Goal: Transaction & Acquisition: Obtain resource

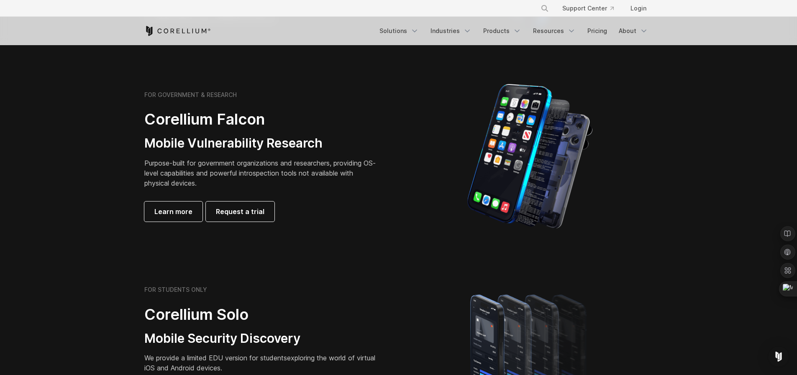
scroll to position [360, 0]
click at [637, 9] on link "Login" at bounding box center [638, 8] width 29 height 15
click at [252, 210] on span "Request a trial" at bounding box center [240, 211] width 49 height 10
click at [517, 30] on polyline "Navigation Menu" at bounding box center [517, 31] width 4 height 2
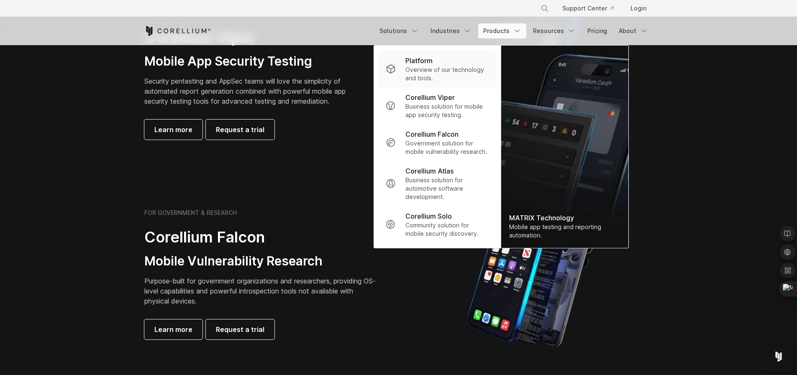
scroll to position [228, 0]
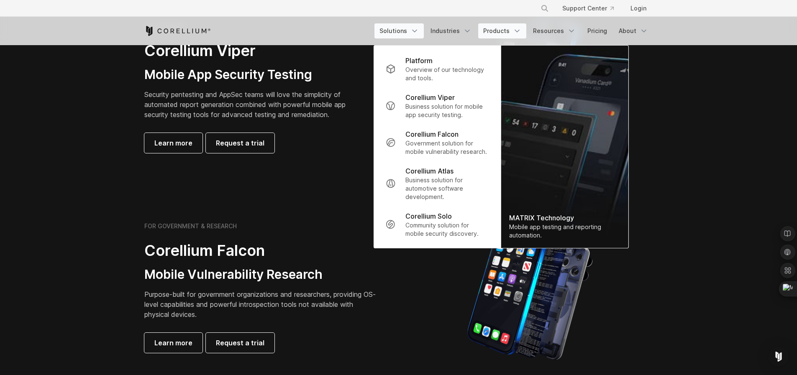
click at [418, 31] on icon "Navigation Menu" at bounding box center [415, 31] width 8 height 8
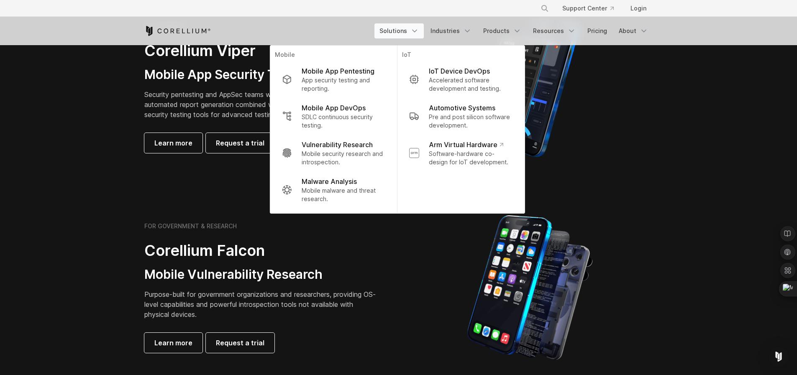
click at [643, 95] on div at bounding box center [530, 88] width 246 height 147
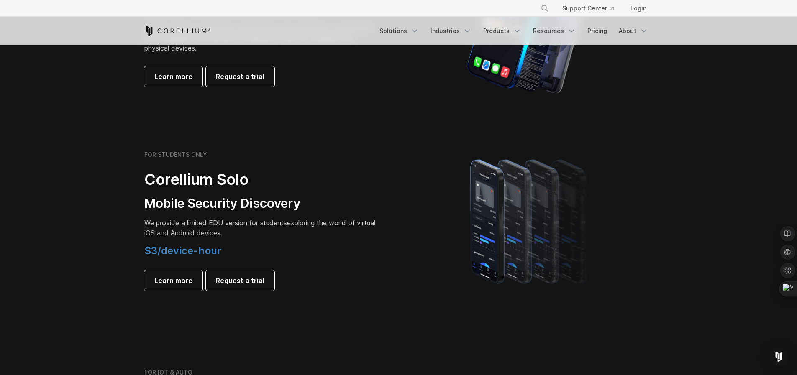
scroll to position [540, 0]
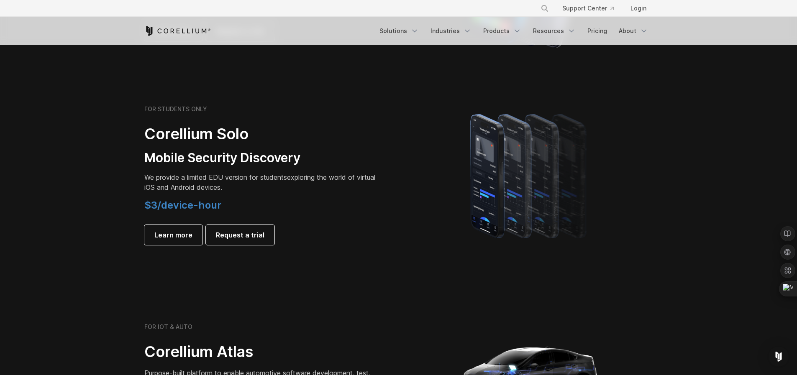
drag, startPoint x: 249, startPoint y: 188, endPoint x: 260, endPoint y: 188, distance: 10.9
click at [259, 187] on p "We provide a limited EDU version for students exploring the world of virtual iO…" at bounding box center [261, 182] width 234 height 20
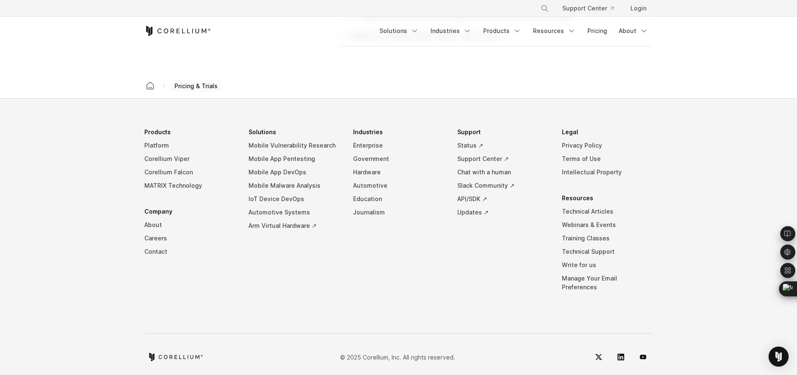
scroll to position [1431, 0]
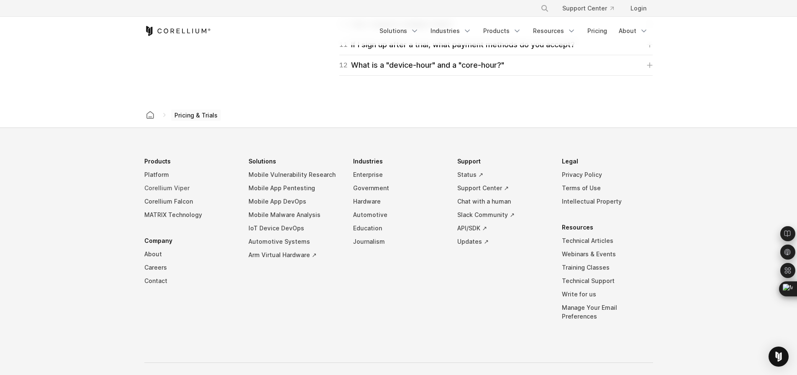
drag, startPoint x: 254, startPoint y: 192, endPoint x: 226, endPoint y: 193, distance: 28.5
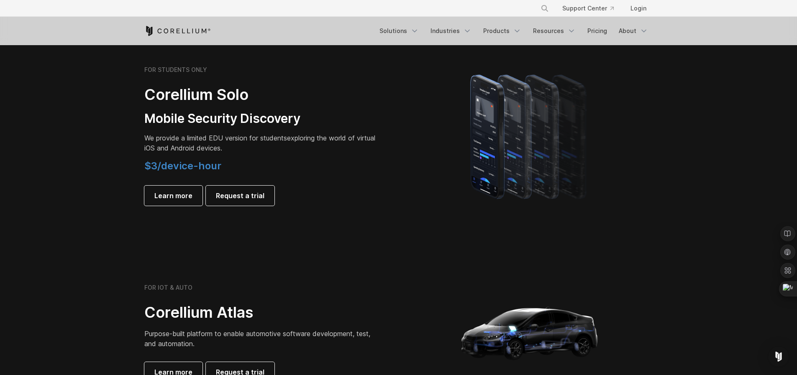
scroll to position [550, 0]
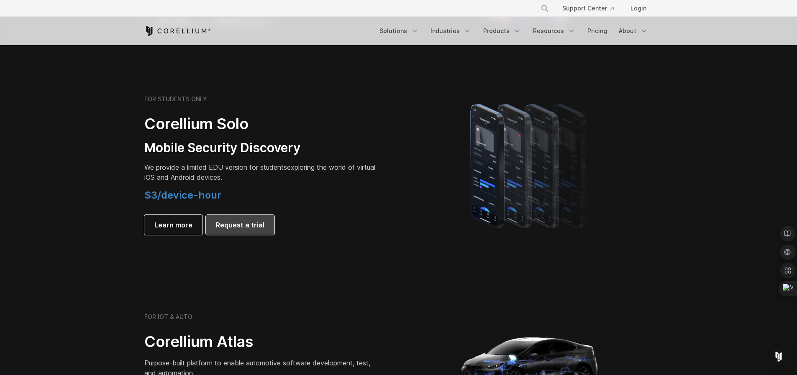
click at [246, 223] on span "Request a trial" at bounding box center [240, 225] width 49 height 10
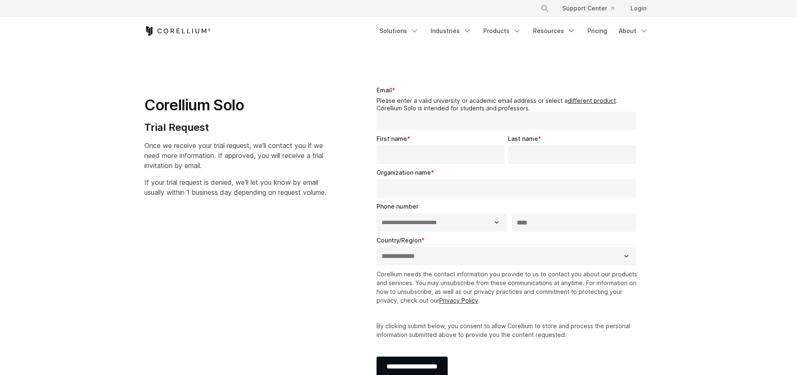
select select "**"
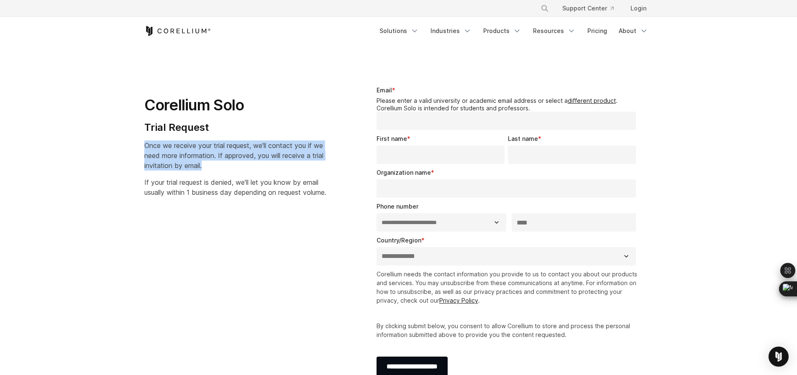
drag, startPoint x: 140, startPoint y: 146, endPoint x: 249, endPoint y: 165, distance: 110.9
click at [249, 165] on div "Corellium Solo Trial Request Once we receive your trial request, we'll contact …" at bounding box center [245, 138] width 219 height 132
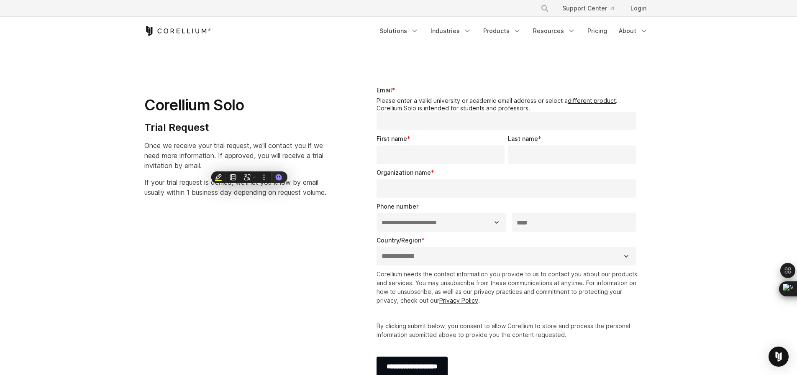
click at [157, 171] on div "Corellium Solo Trial Request Once we receive your trial request, we'll contact …" at bounding box center [245, 138] width 202 height 118
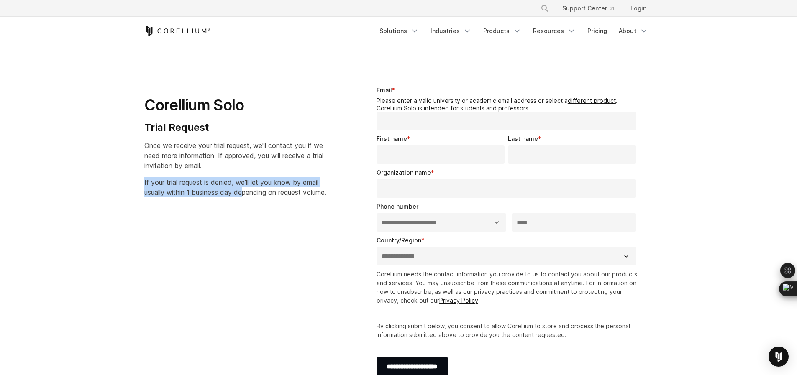
drag, startPoint x: 131, startPoint y: 180, endPoint x: 244, endPoint y: 193, distance: 113.9
click at [246, 192] on section "**********" at bounding box center [398, 236] width 797 height 380
click at [215, 207] on icon at bounding box center [215, 205] width 8 height 8
click at [185, 198] on p "If your trial request is denied, we'll let you know by email usually within 1 b…" at bounding box center [235, 187] width 182 height 20
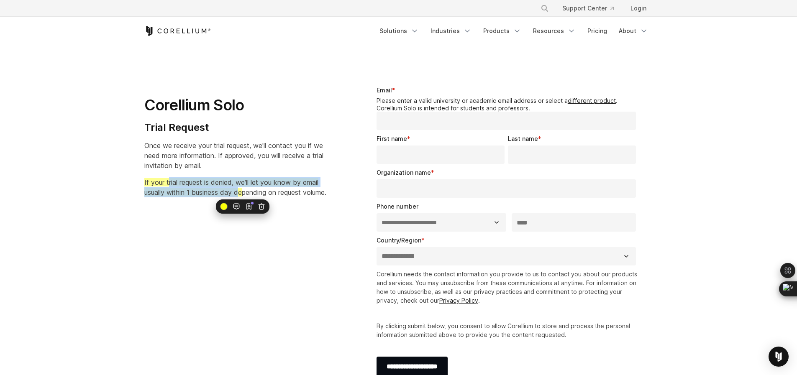
drag, startPoint x: 242, startPoint y: 191, endPoint x: 153, endPoint y: 172, distance: 90.8
click at [167, 177] on div "Corellium Solo Trial Request Once we receive your trial request, we'll contact …" at bounding box center [245, 138] width 202 height 118
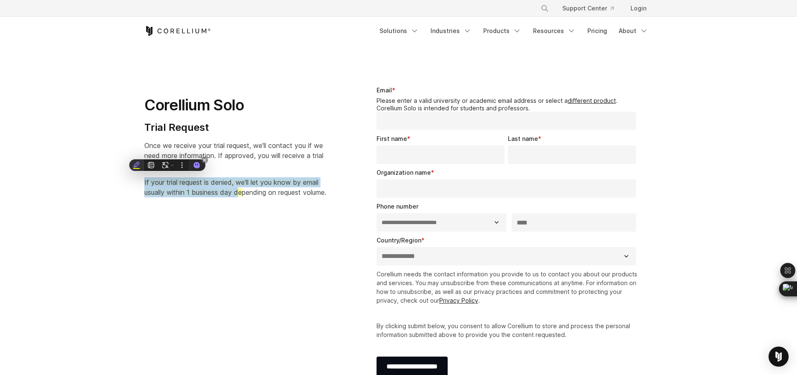
click at [140, 168] on div at bounding box center [136, 165] width 15 height 12
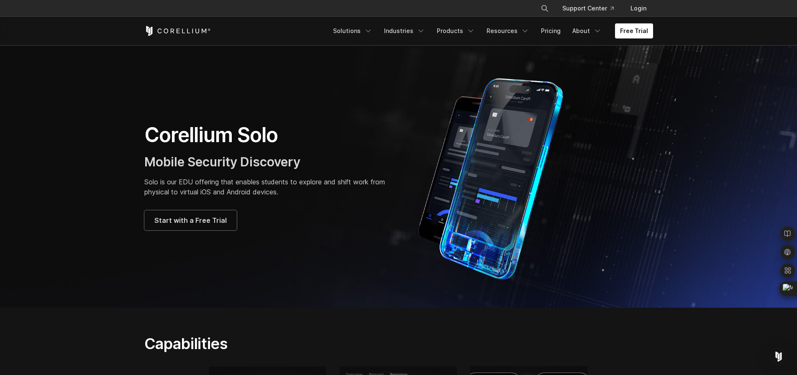
click at [323, 168] on h3 "Mobile Security Discovery" at bounding box center [267, 162] width 246 height 16
click at [598, 32] on icon "Navigation Menu" at bounding box center [598, 31] width 8 height 8
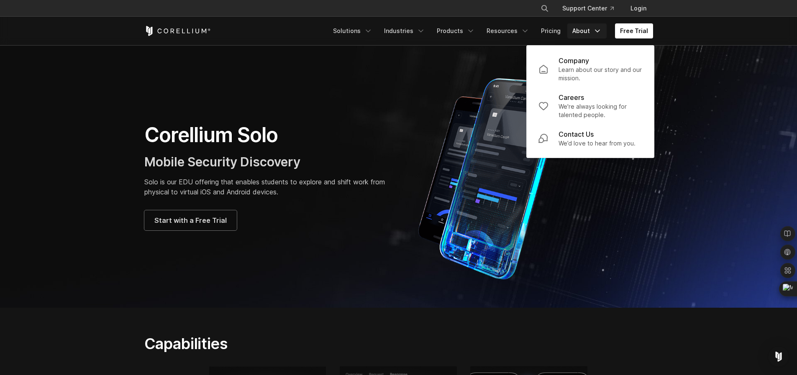
click at [598, 32] on icon "Navigation Menu" at bounding box center [598, 31] width 8 height 8
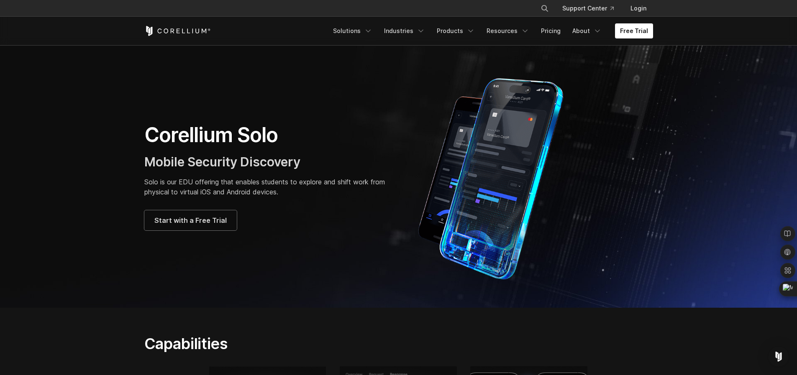
click at [365, 113] on div "Corellium Solo Mobile Security Discovery Solo is our EDU offering that enables …" at bounding box center [399, 176] width 526 height 209
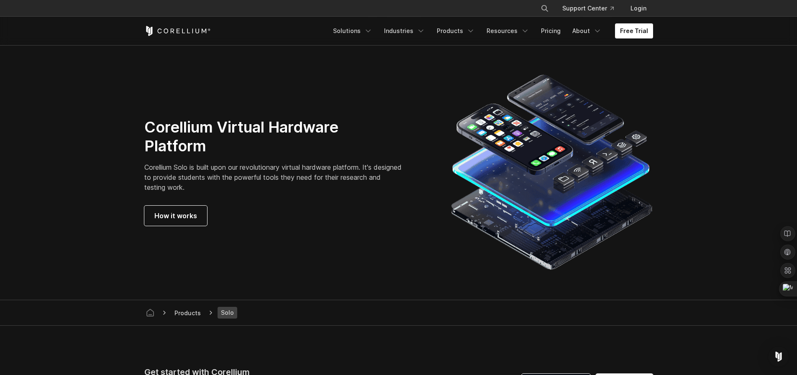
scroll to position [1441, 0]
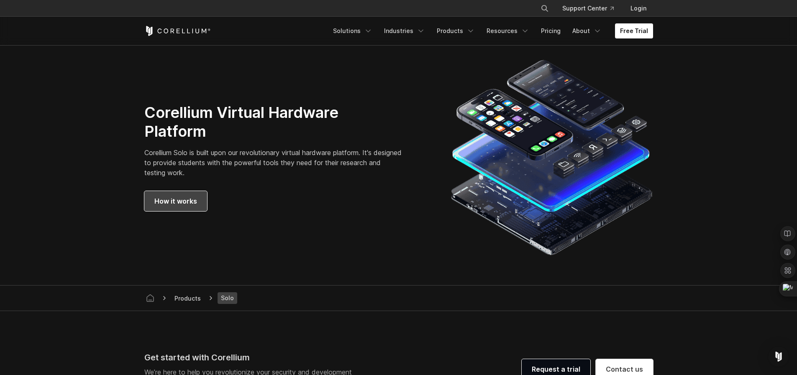
click at [156, 201] on span "How it works" at bounding box center [175, 201] width 43 height 10
